Goal: Transaction & Acquisition: Book appointment/travel/reservation

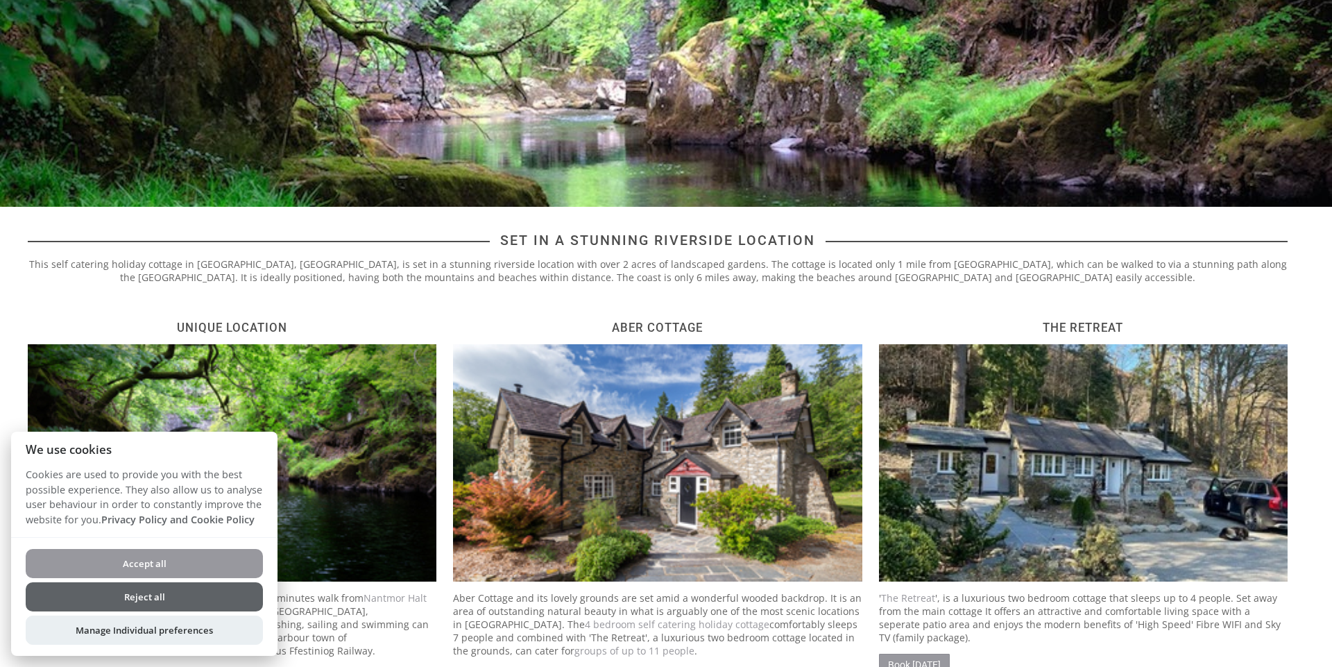
scroll to position [364, 0]
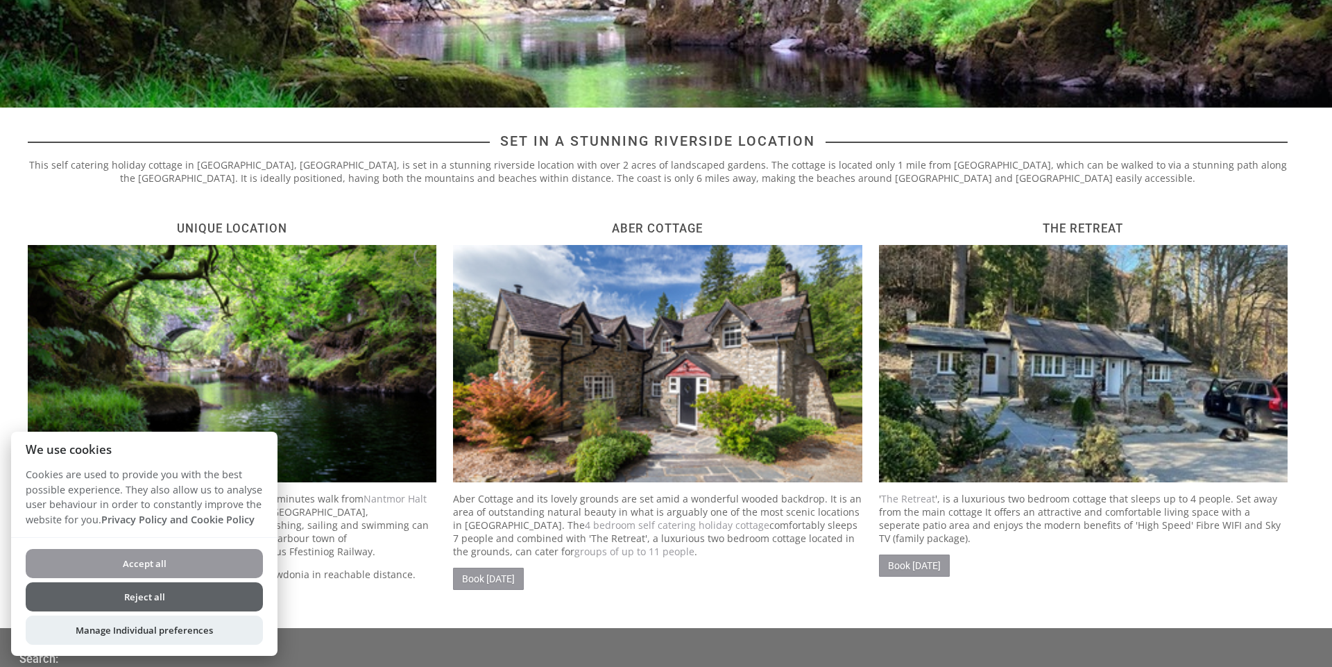
click at [194, 593] on button "Reject all" at bounding box center [144, 596] width 237 height 29
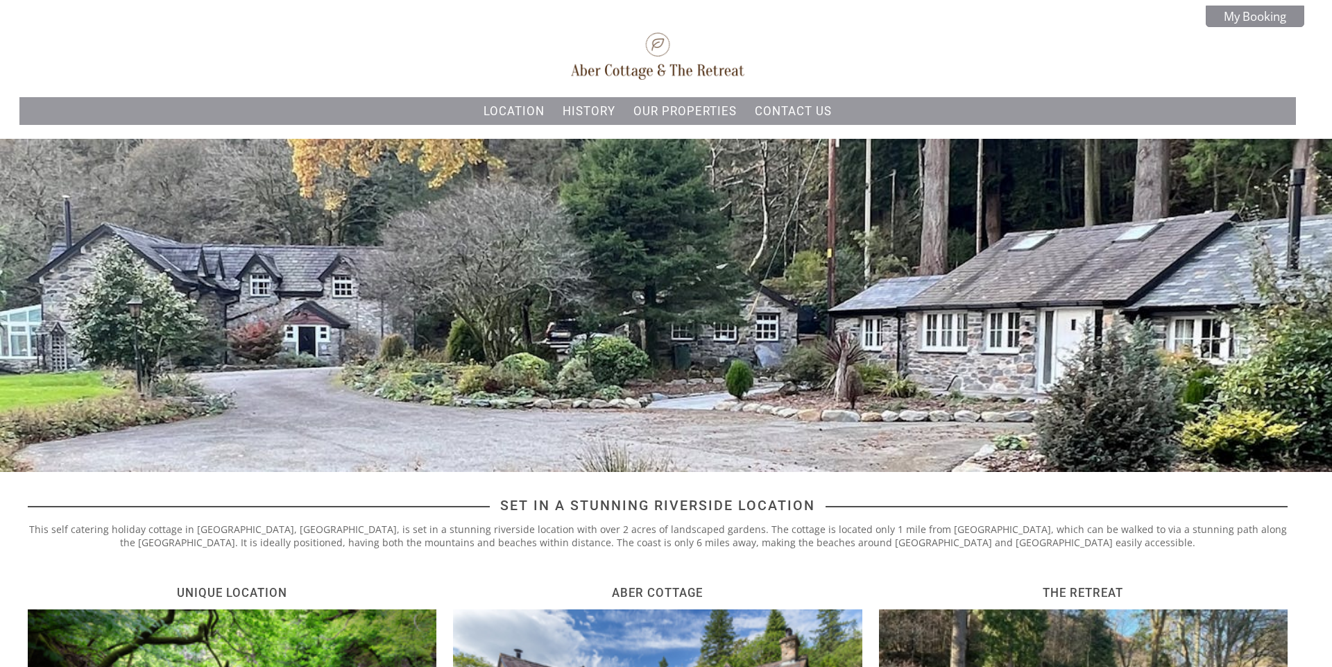
scroll to position [364, 0]
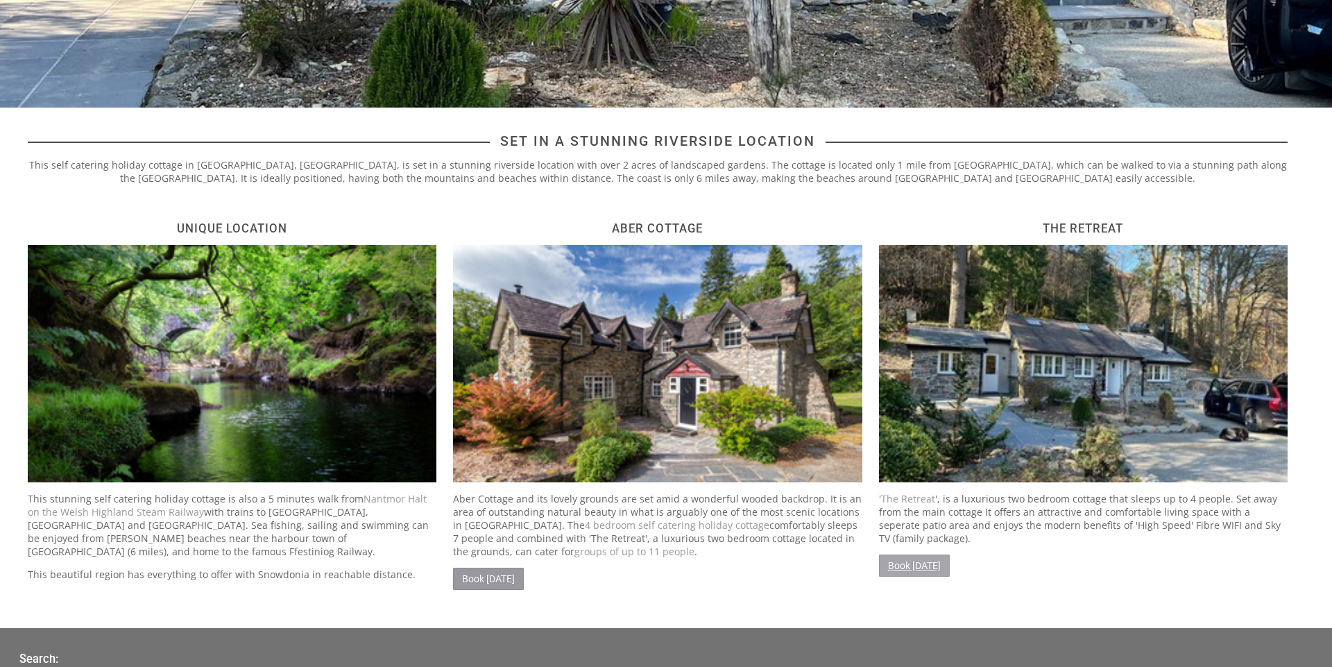
click at [929, 568] on link "Book [DATE]" at bounding box center [914, 565] width 71 height 22
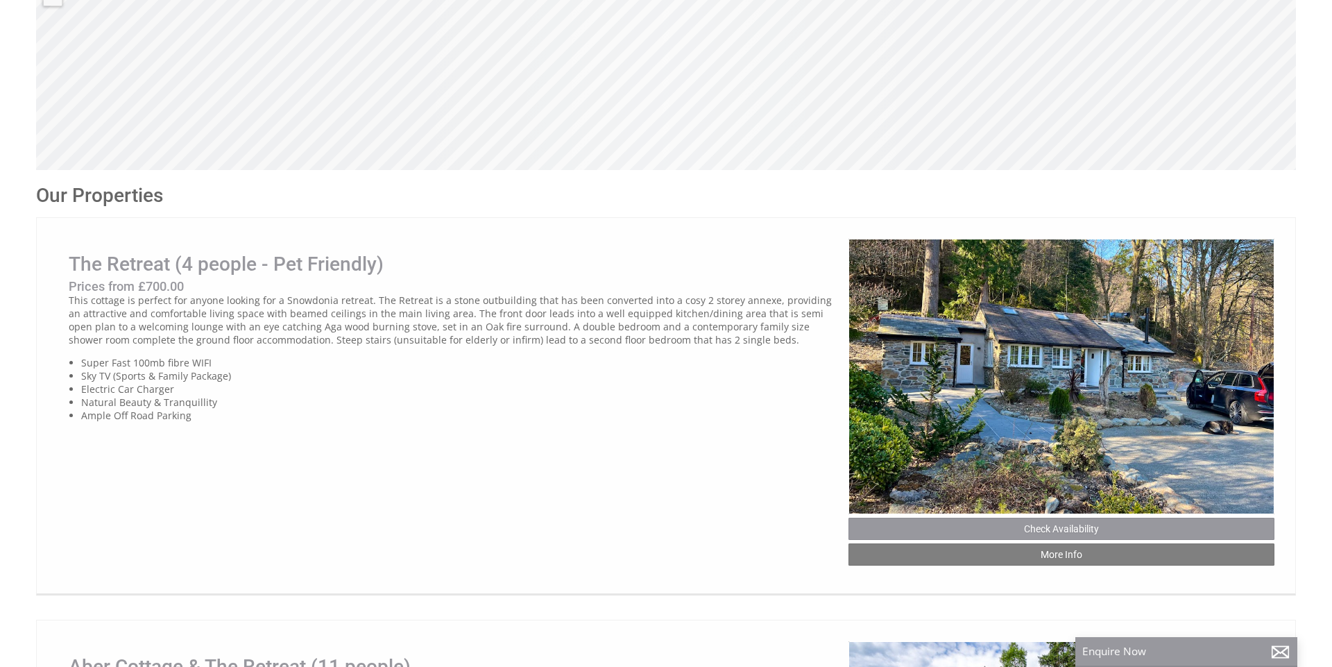
scroll to position [622, 0]
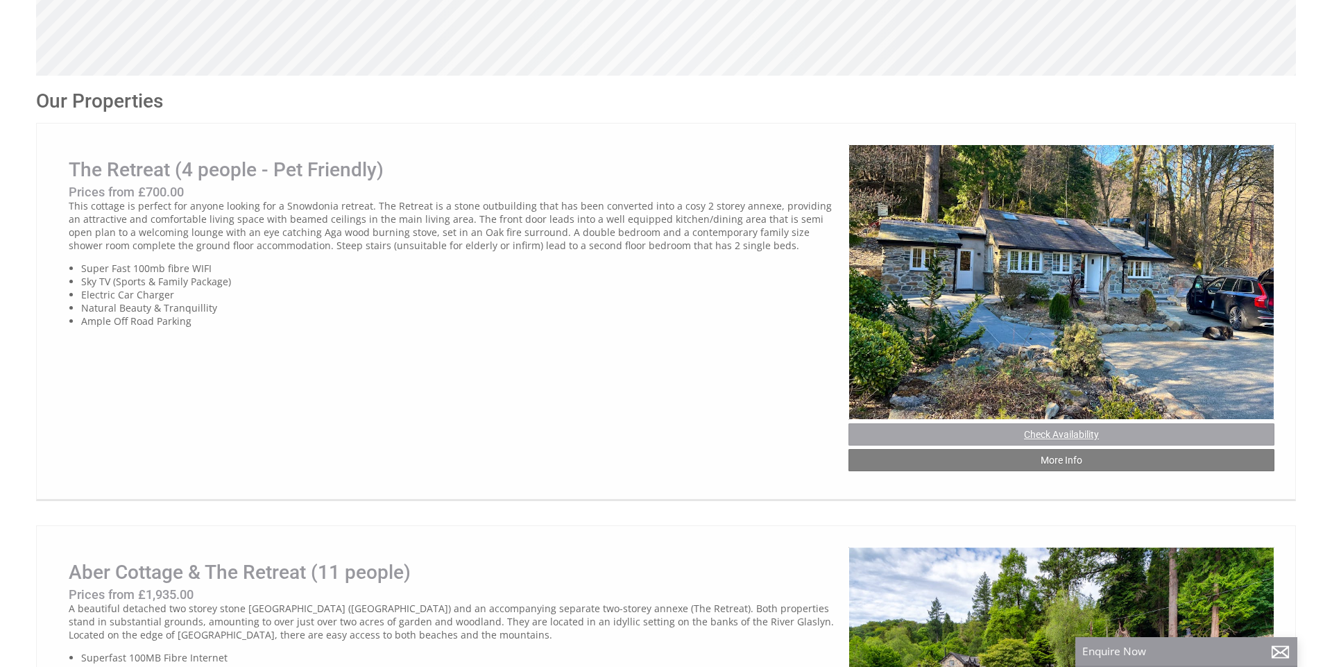
click at [1078, 431] on link "Check Availability" at bounding box center [1062, 434] width 426 height 22
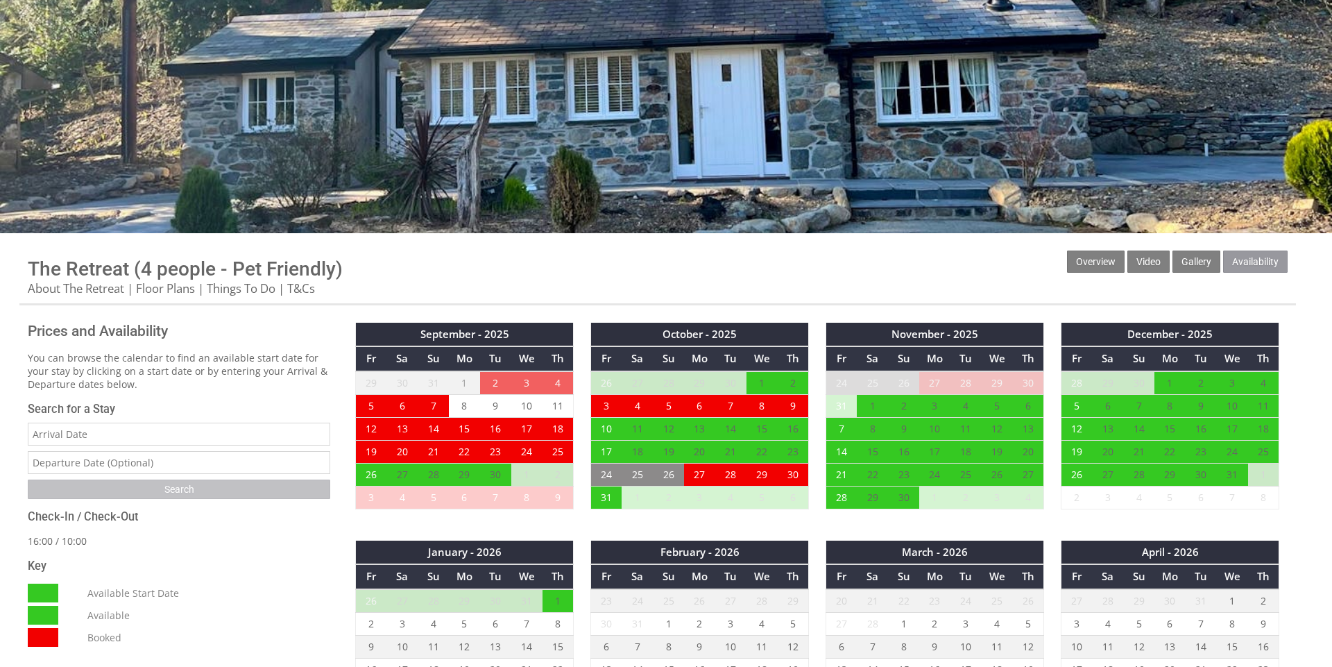
scroll to position [323, 0]
